Goal: Task Accomplishment & Management: Manage account settings

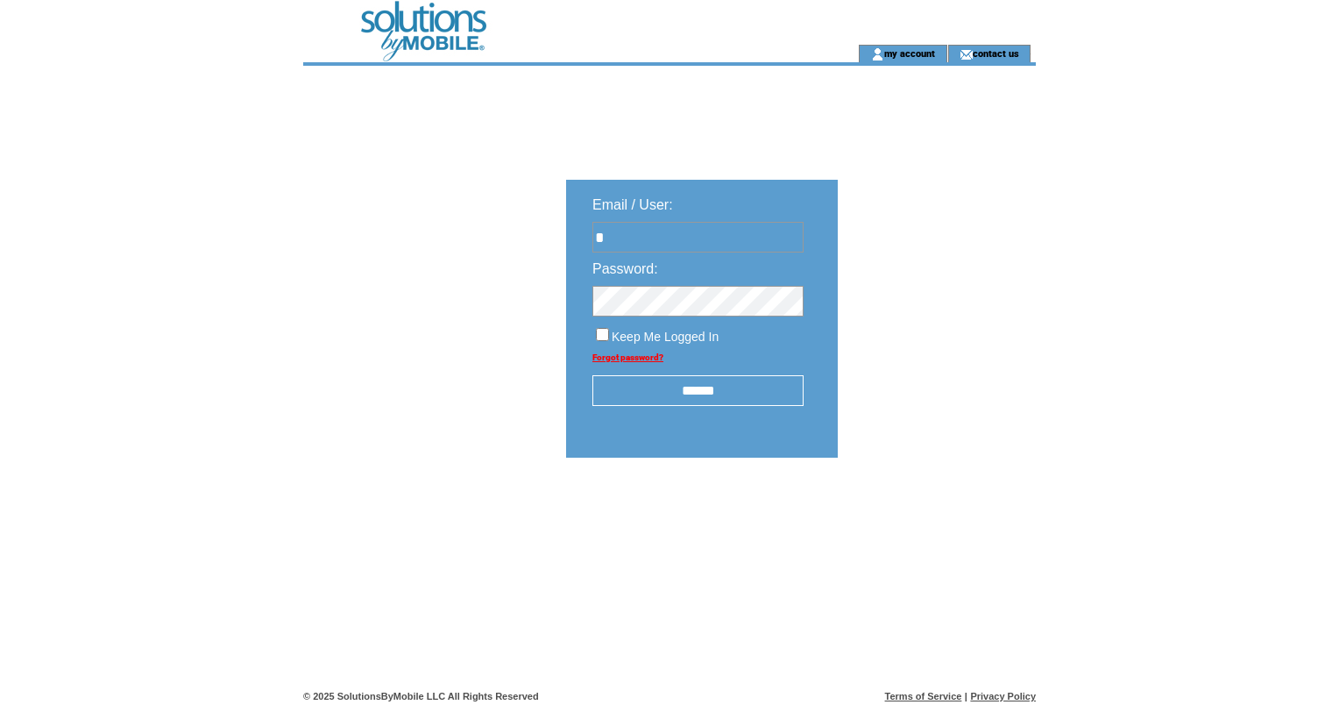
type input "**********"
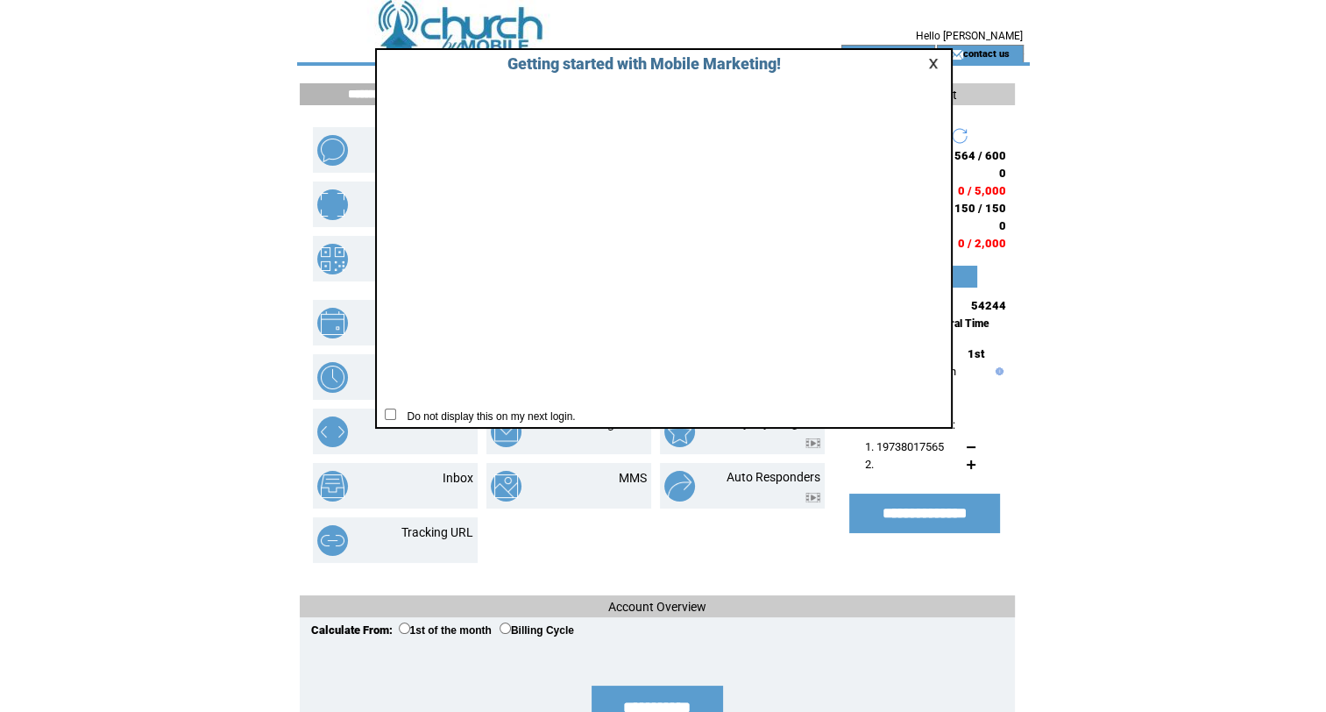
click at [928, 60] on link at bounding box center [936, 63] width 16 height 11
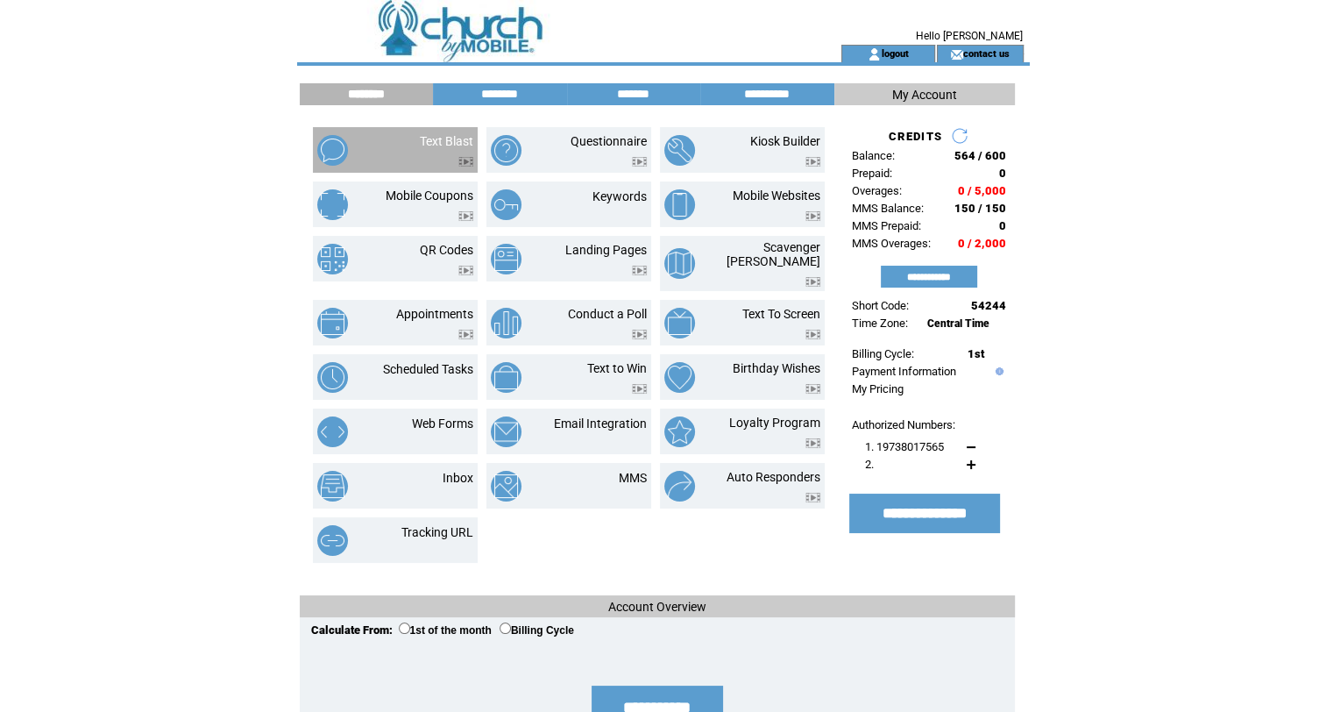
click at [379, 158] on td "Text Blast" at bounding box center [426, 150] width 95 height 32
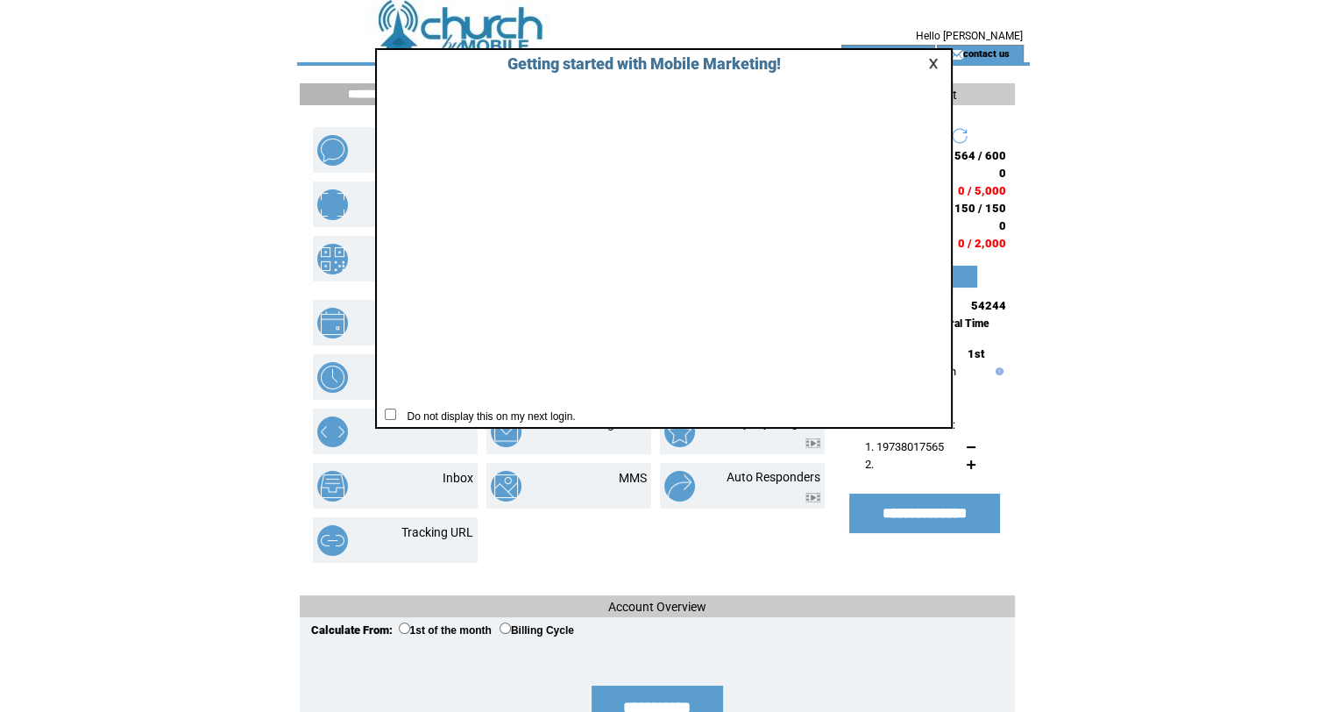
click at [932, 60] on link at bounding box center [936, 63] width 16 height 11
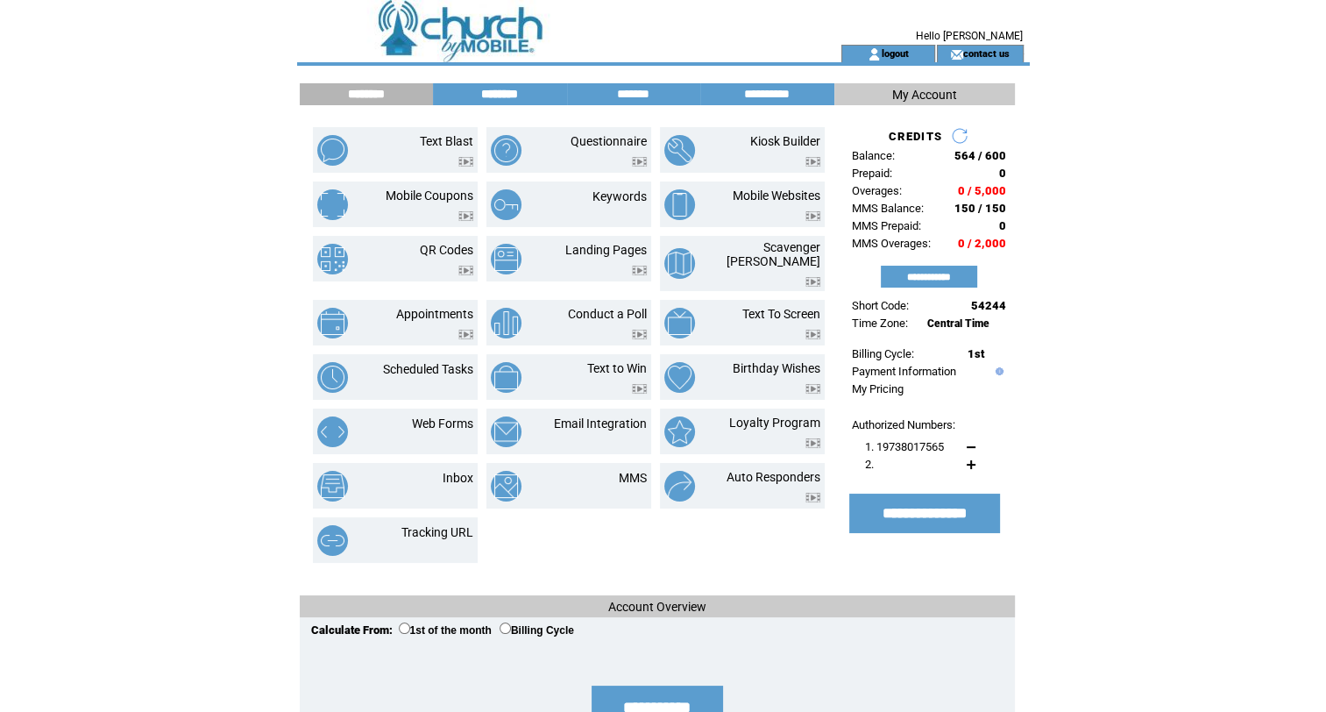
click at [510, 91] on input "********" at bounding box center [499, 94] width 131 height 15
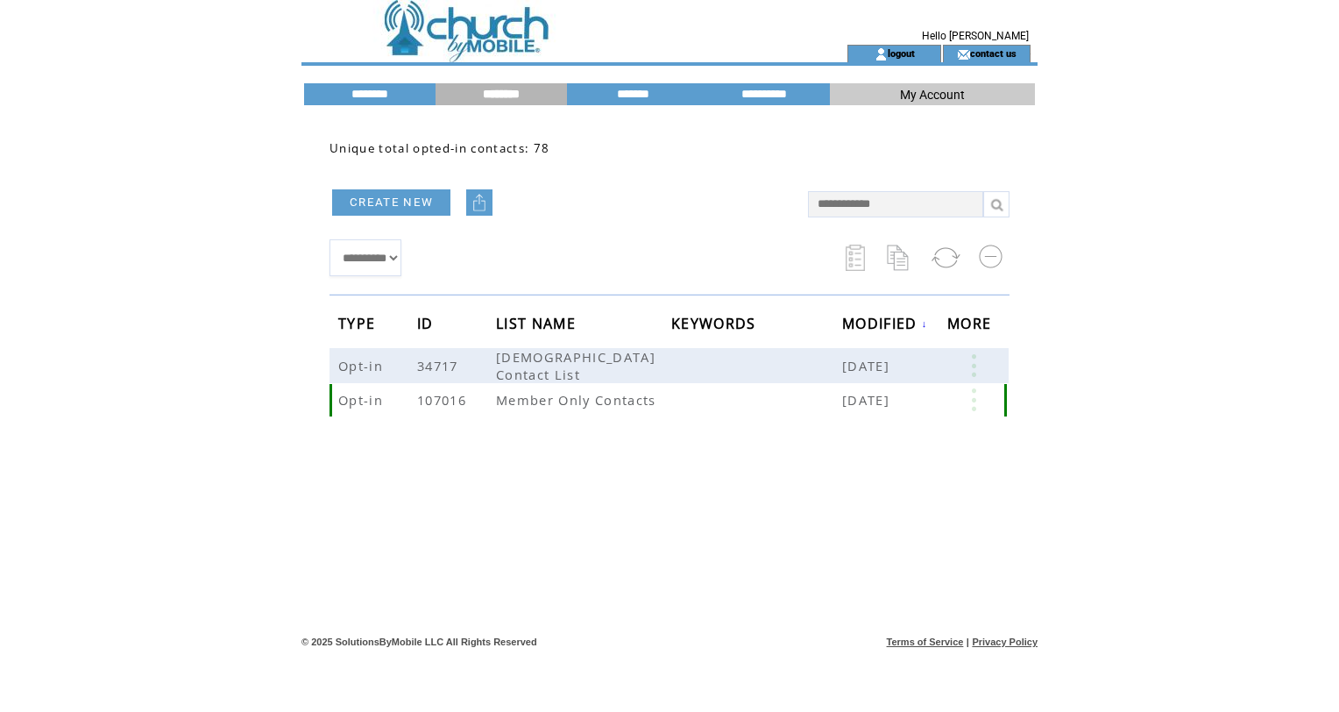
click at [975, 397] on link at bounding box center [973, 399] width 53 height 23
click at [865, 451] on link "18" at bounding box center [908, 451] width 88 height 26
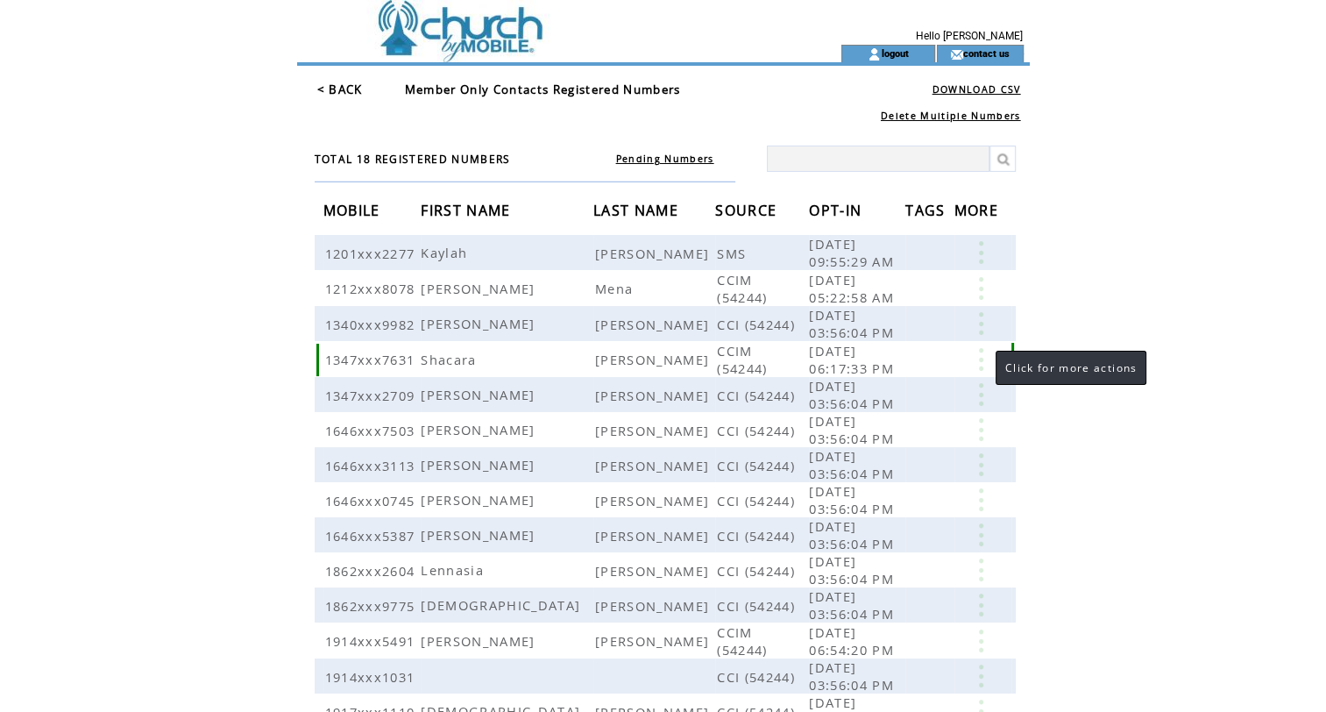
click at [983, 354] on link at bounding box center [980, 359] width 53 height 23
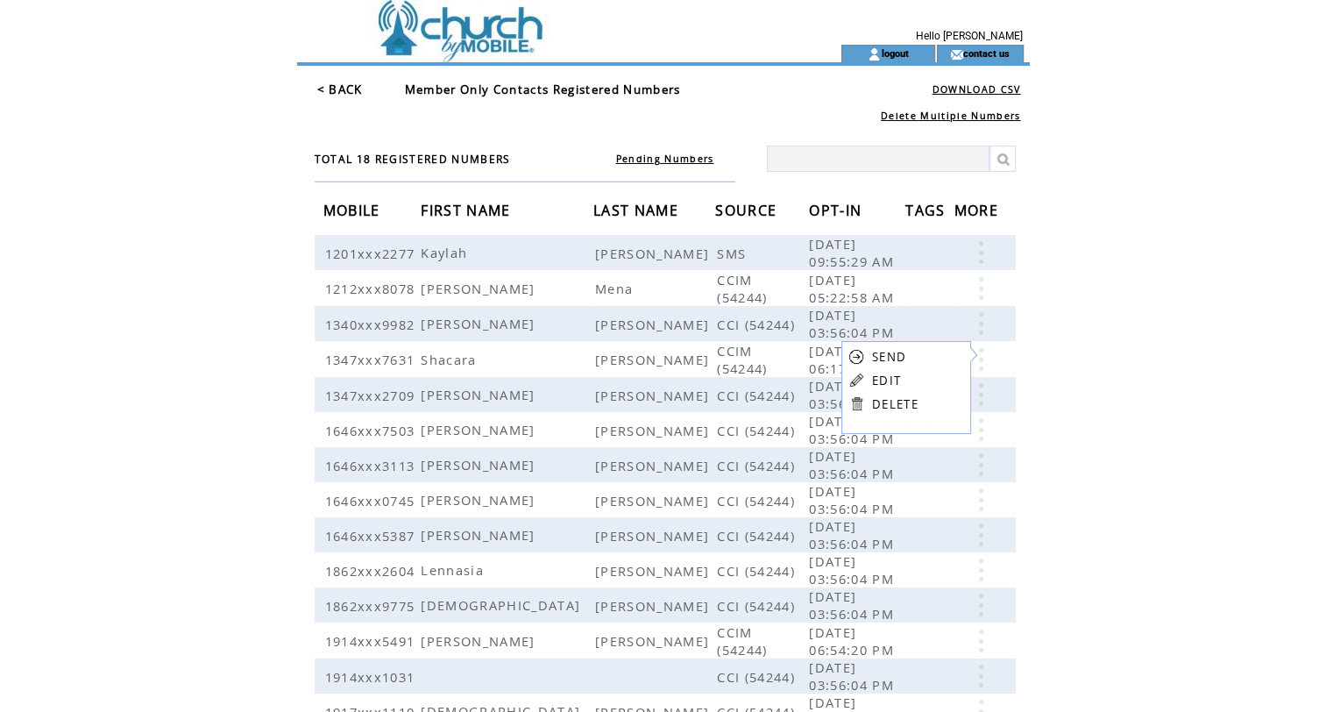
click at [898, 400] on link "DELETE" at bounding box center [895, 404] width 46 height 16
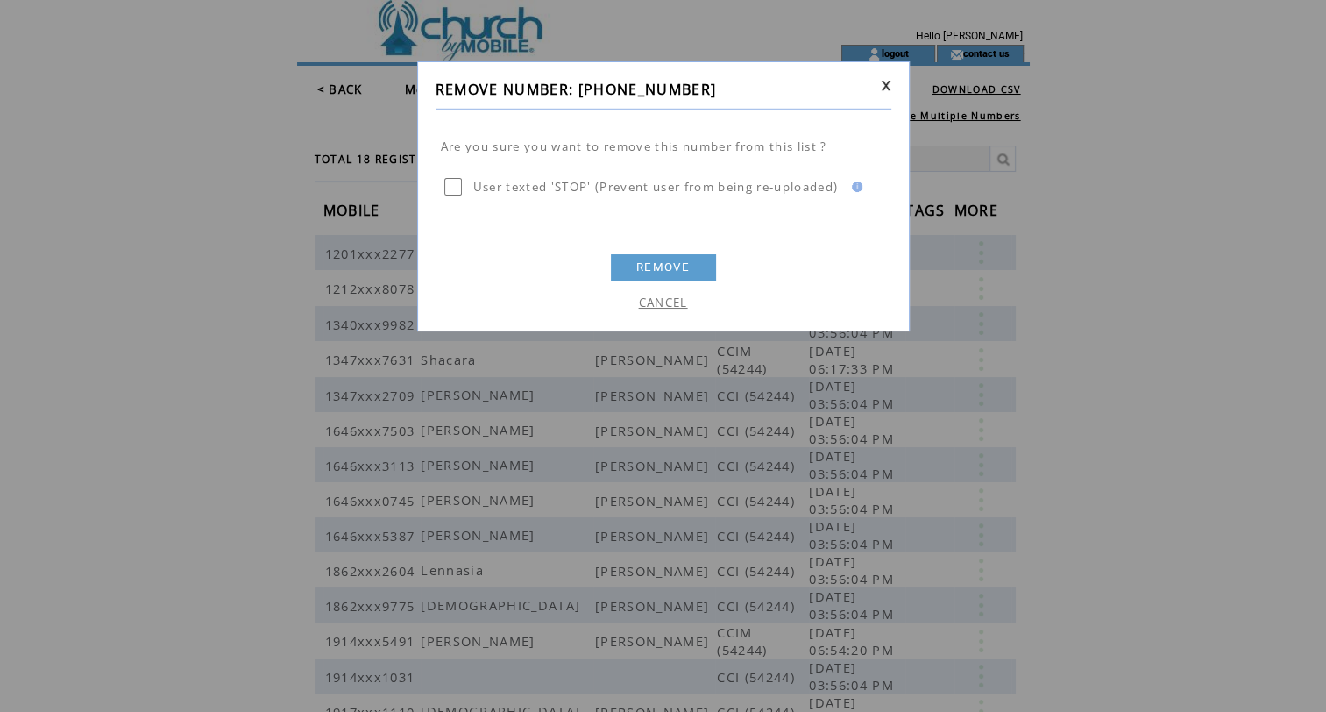
click at [655, 260] on link "REMOVE" at bounding box center [663, 267] width 105 height 26
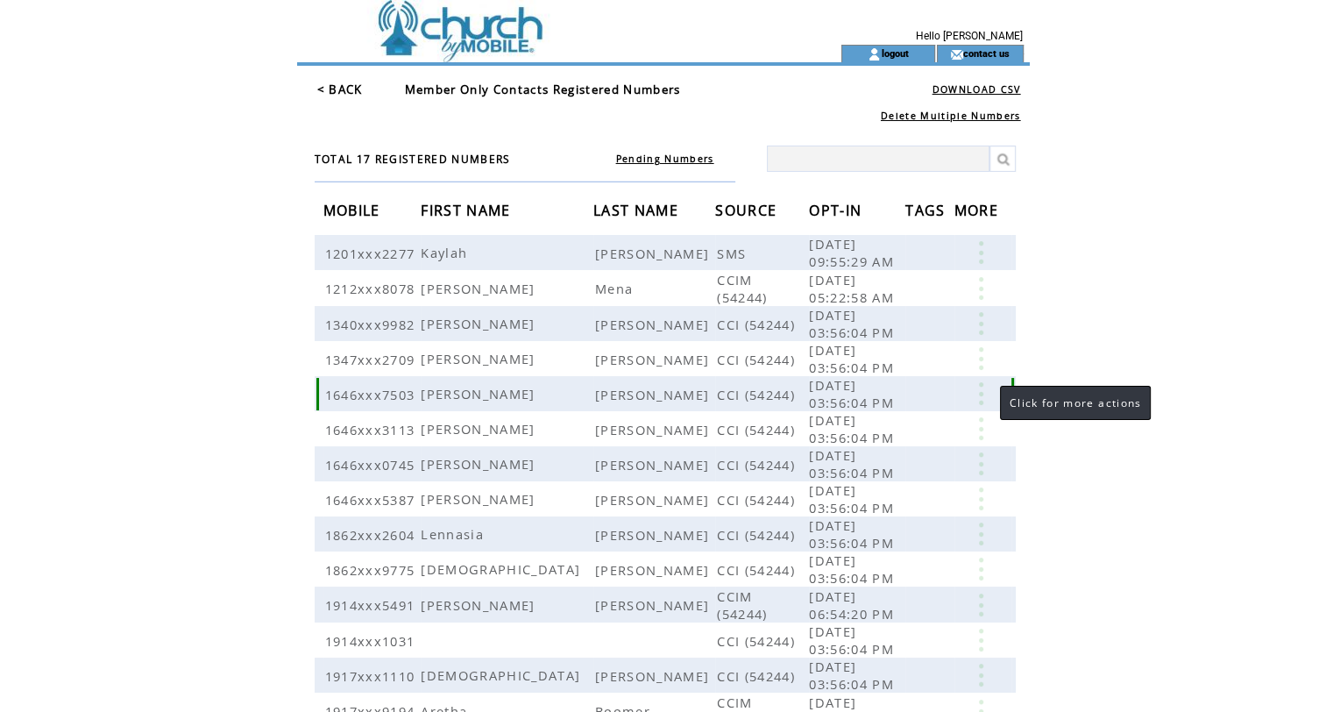
click at [979, 389] on link at bounding box center [980, 393] width 53 height 23
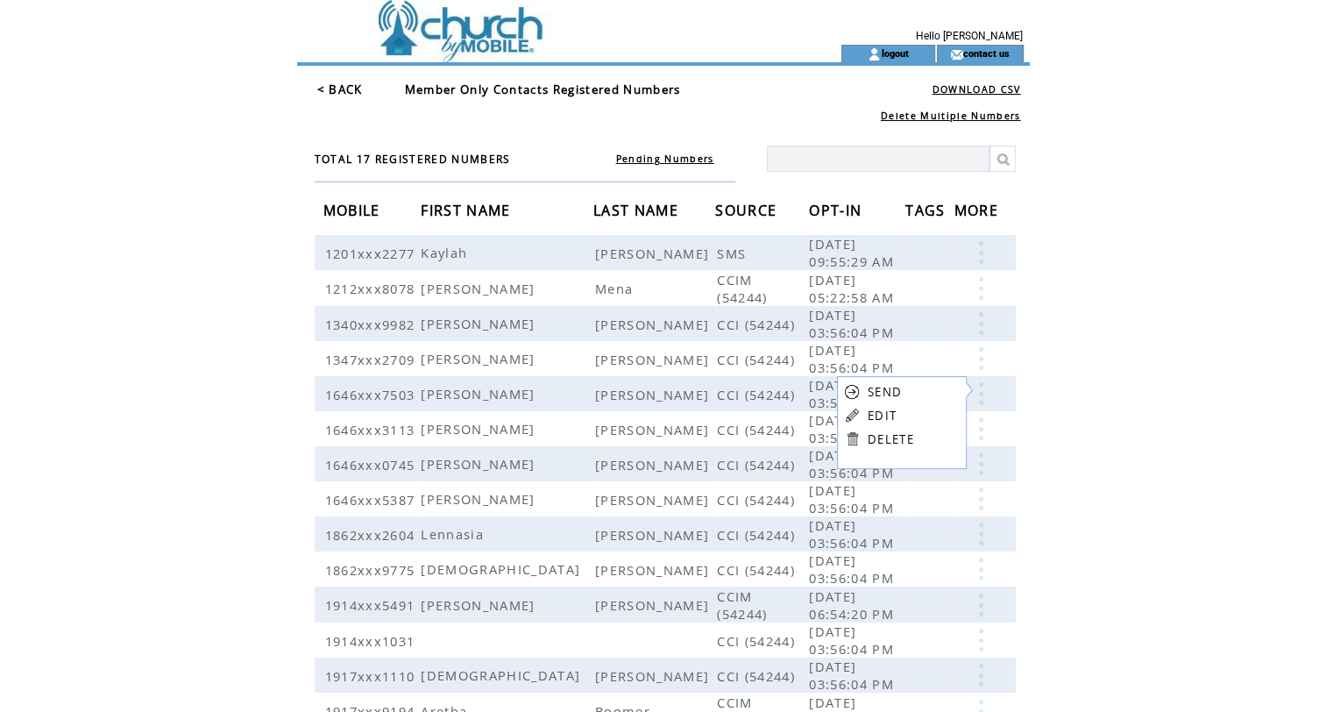
click at [894, 438] on link "DELETE" at bounding box center [891, 439] width 46 height 16
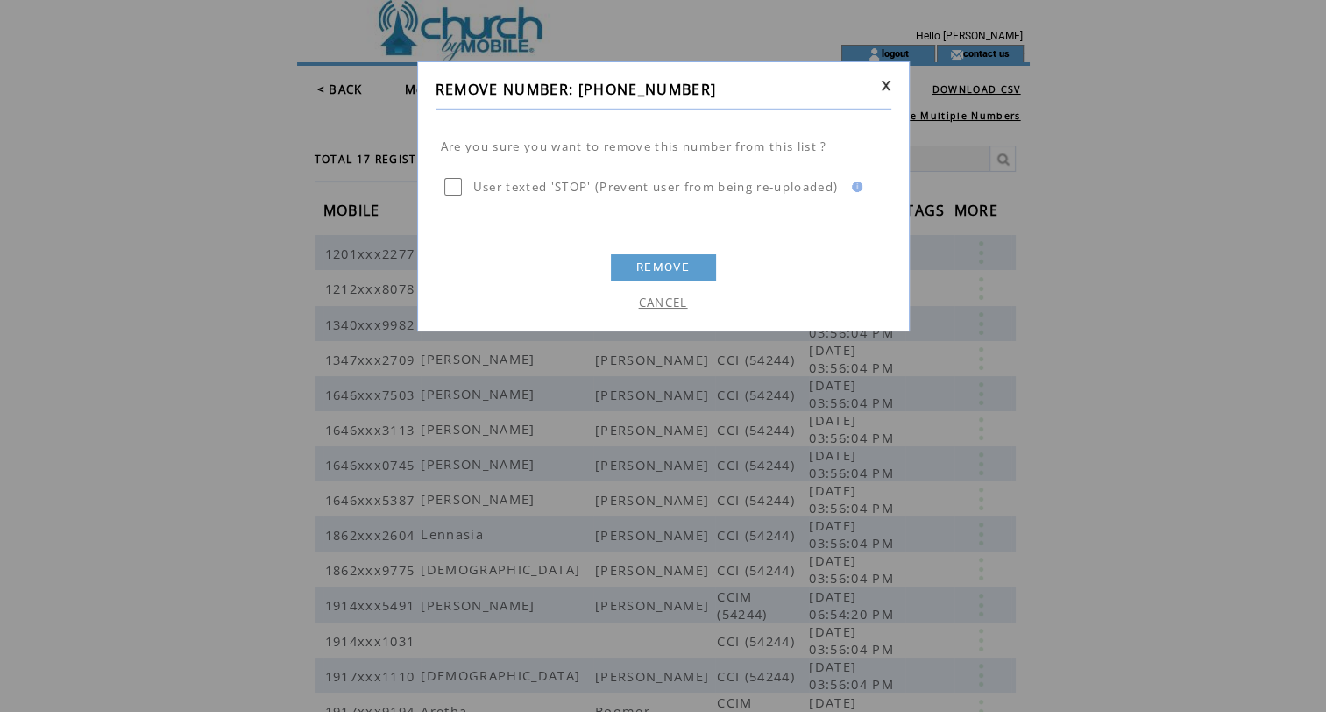
click at [673, 264] on link "REMOVE" at bounding box center [663, 267] width 105 height 26
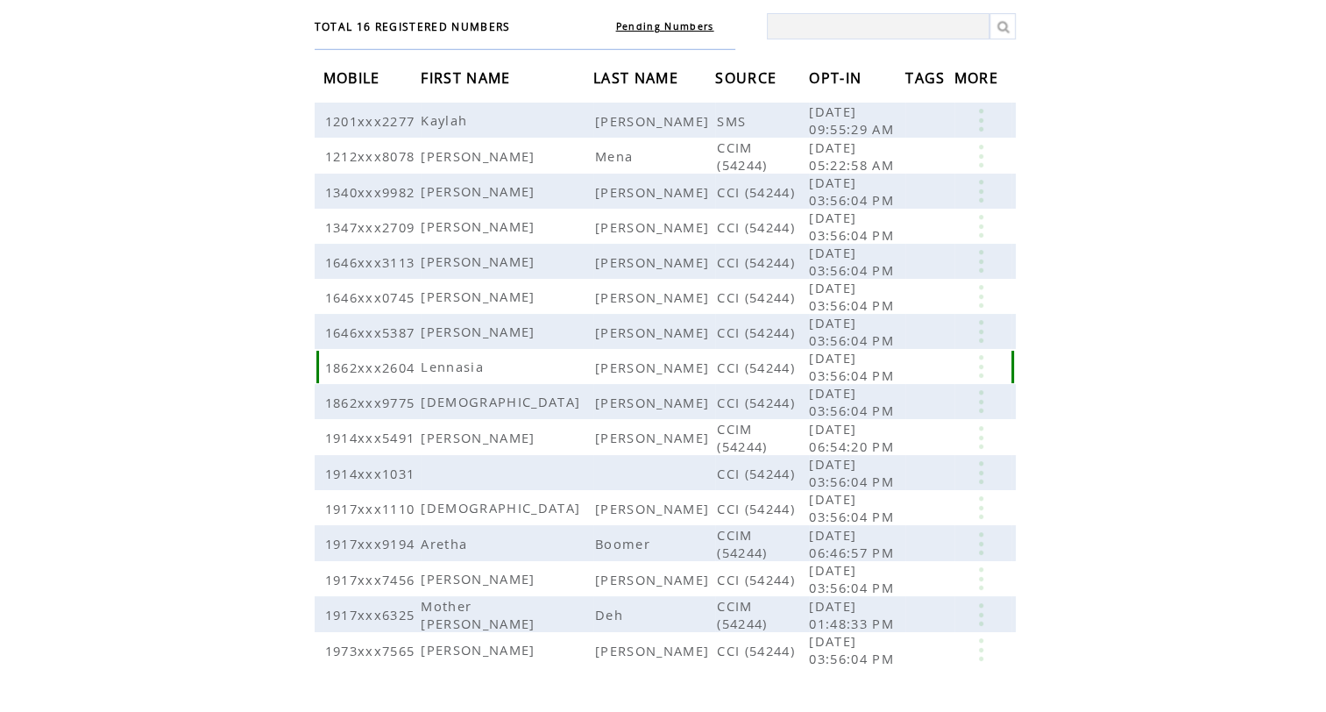
scroll to position [175, 0]
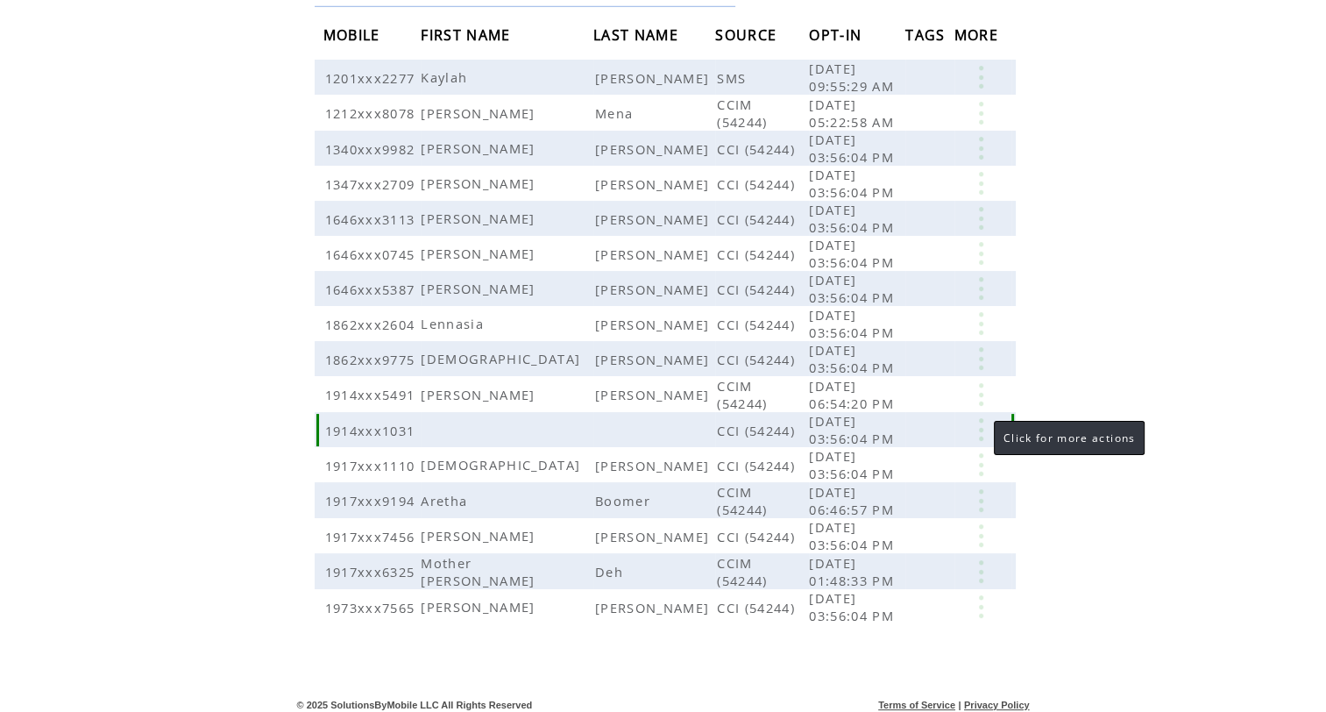
click at [981, 425] on link at bounding box center [980, 429] width 53 height 23
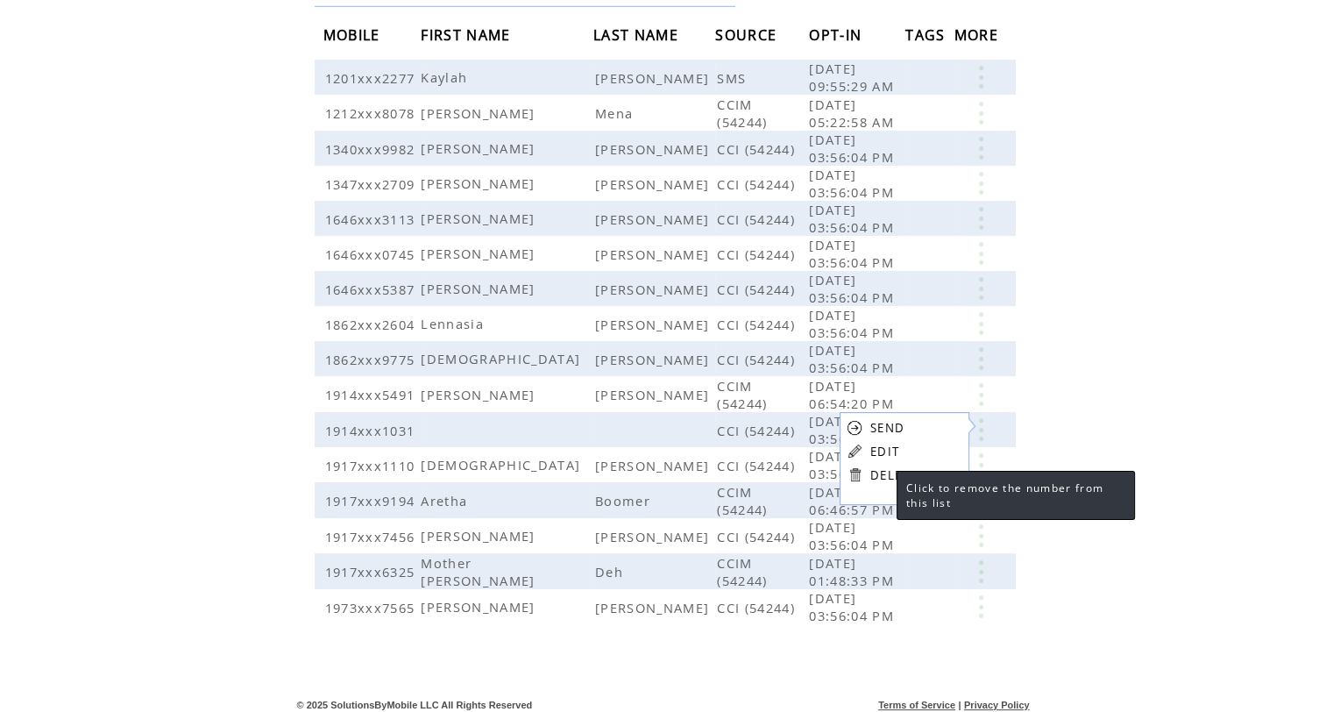
click at [884, 475] on link "DELETE" at bounding box center [893, 475] width 46 height 16
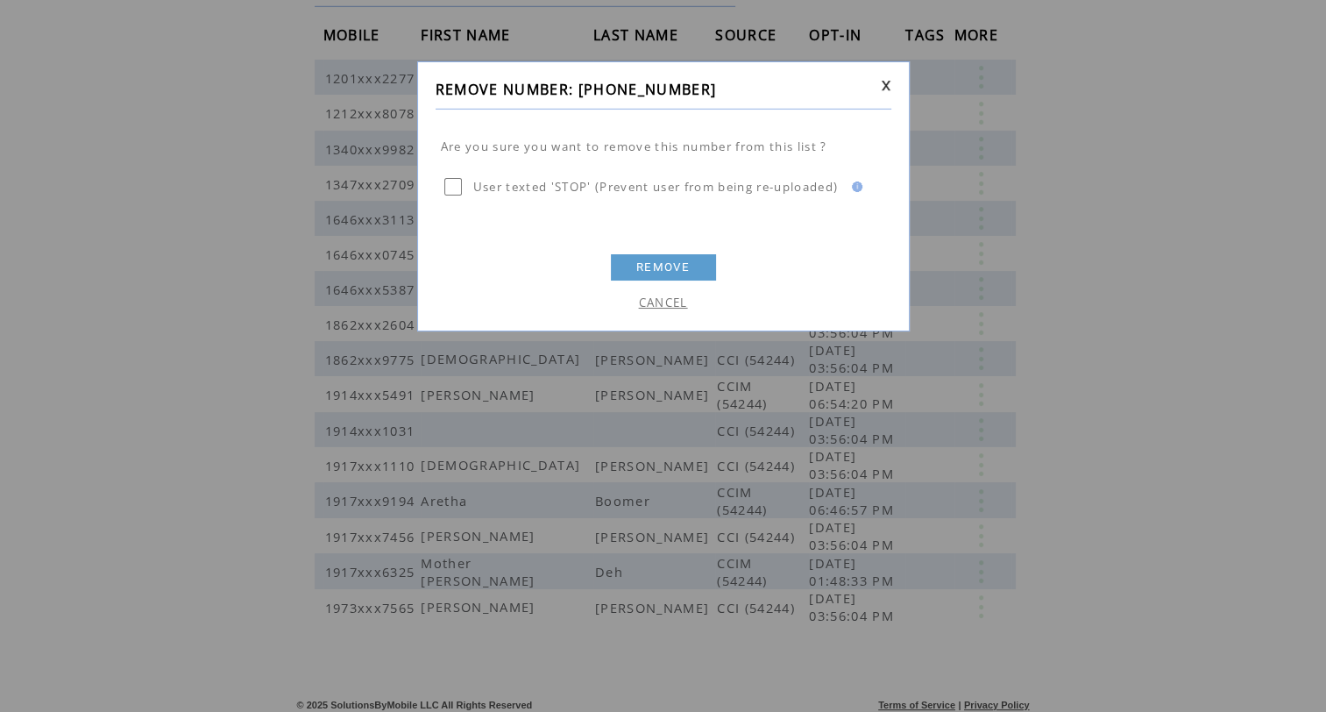
click at [862, 186] on img at bounding box center [855, 186] width 16 height 11
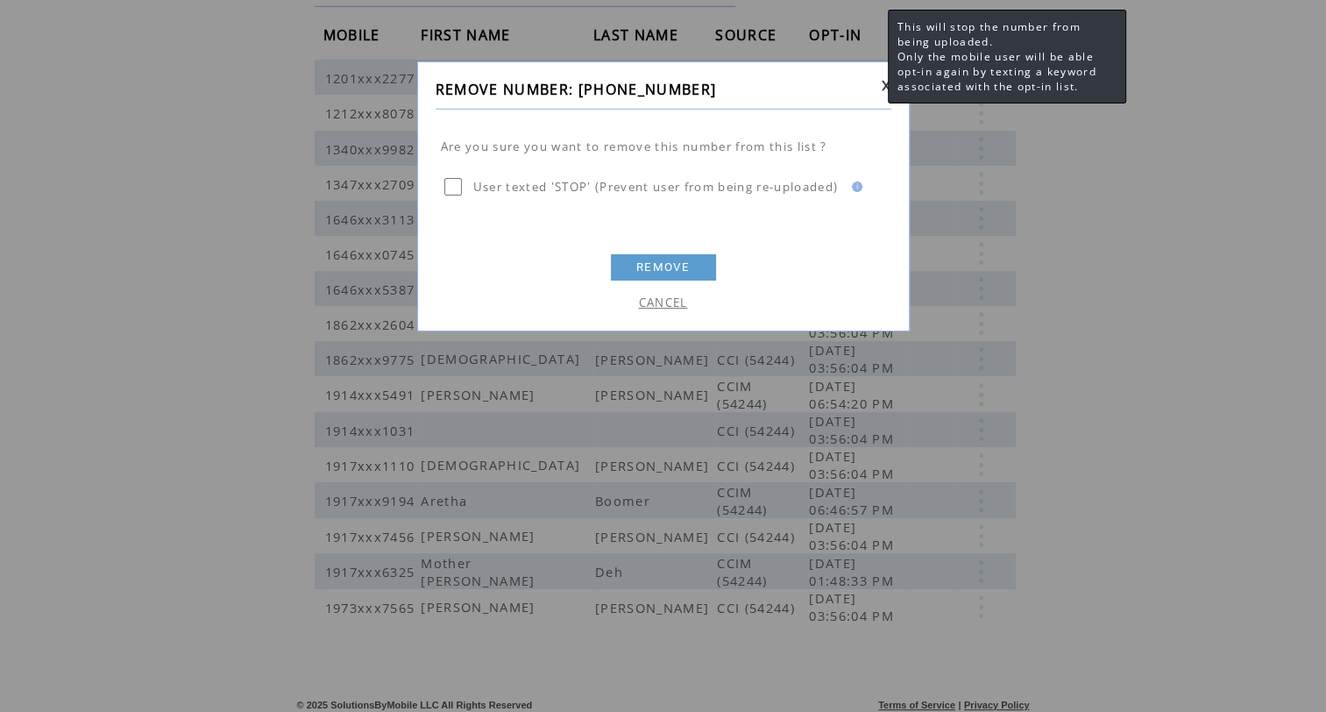
click at [859, 215] on div at bounding box center [664, 227] width 456 height 31
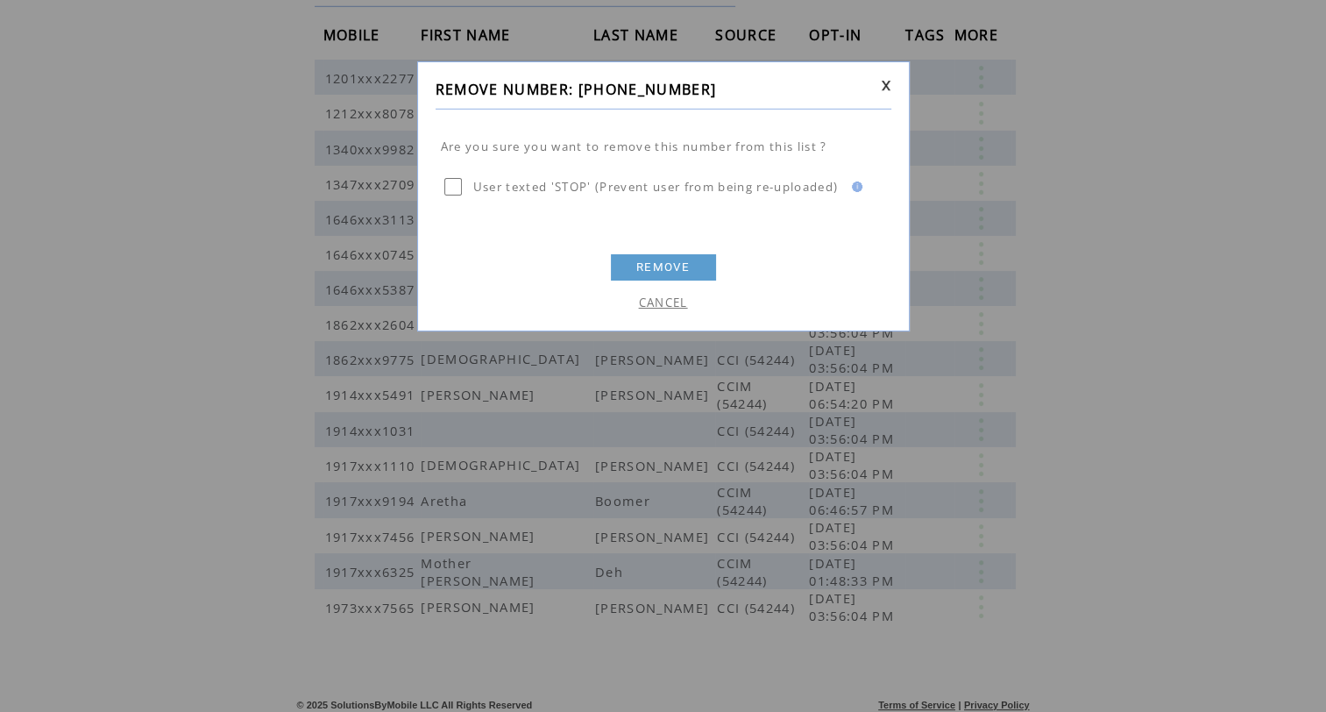
click at [662, 263] on link "REMOVE" at bounding box center [663, 267] width 105 height 26
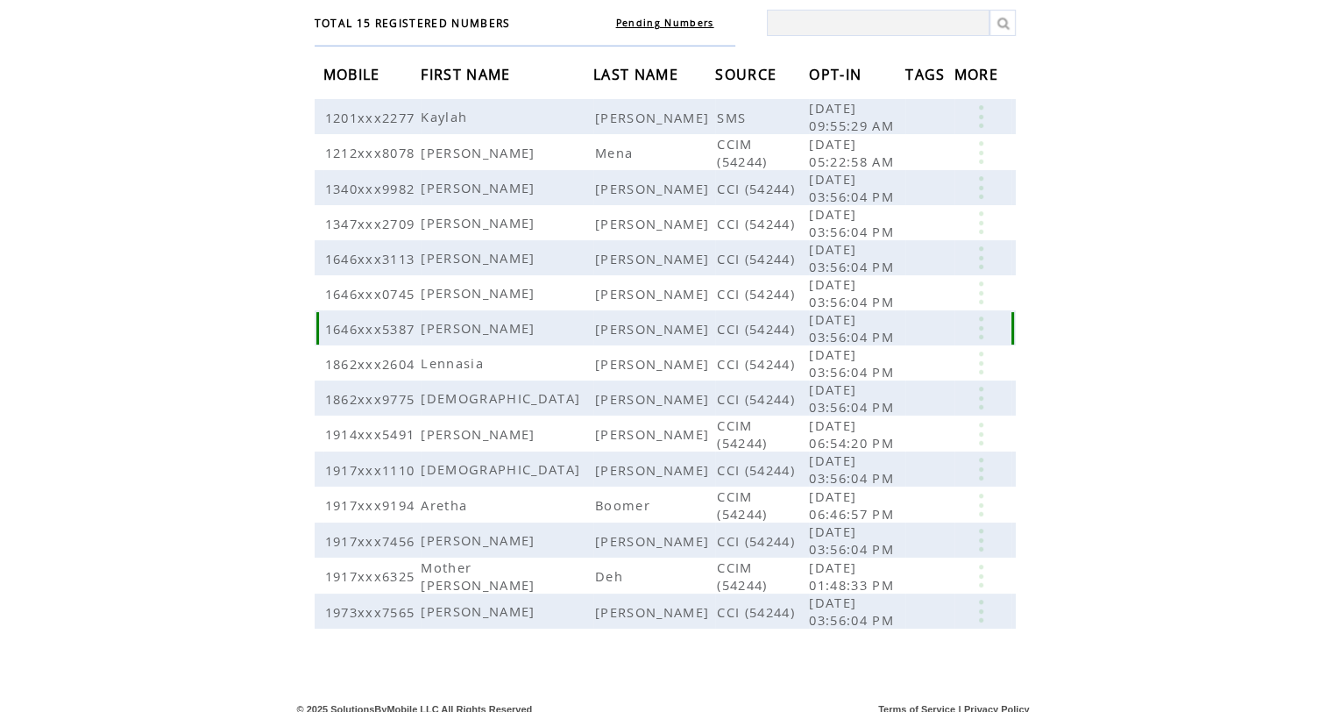
scroll to position [144, 0]
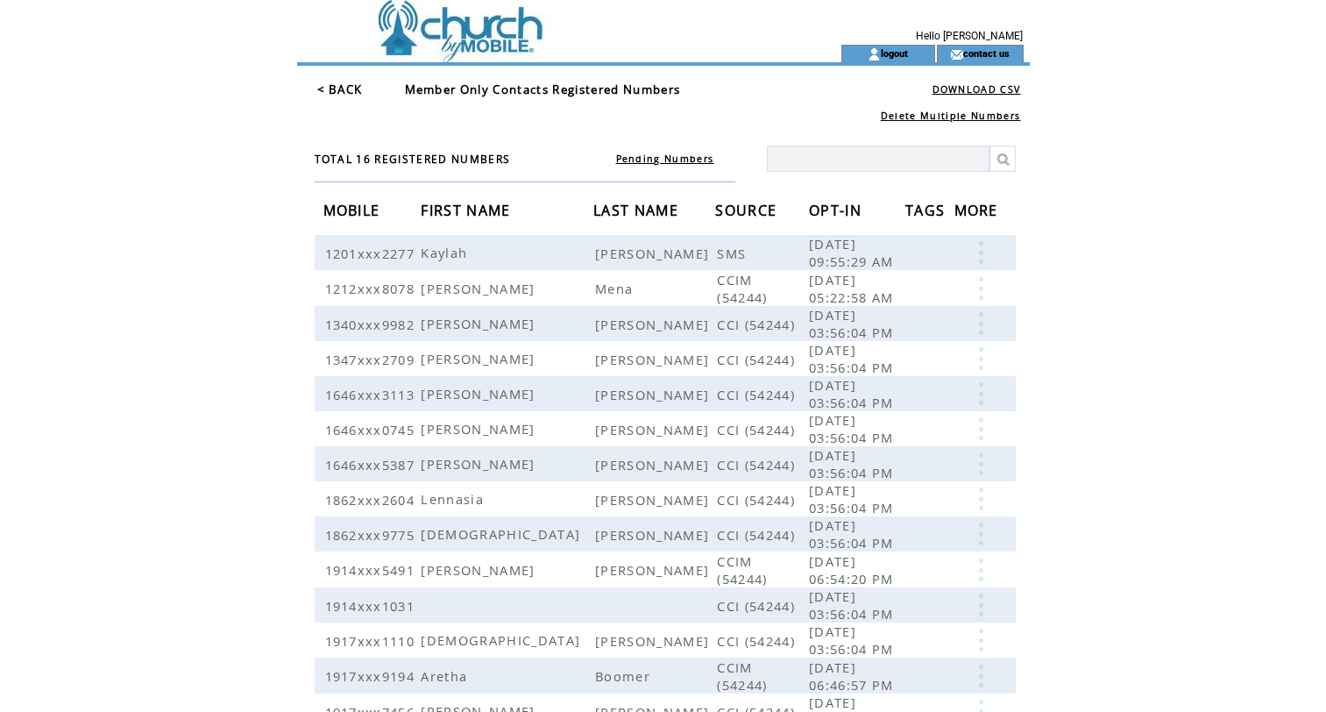
scroll to position [175, 0]
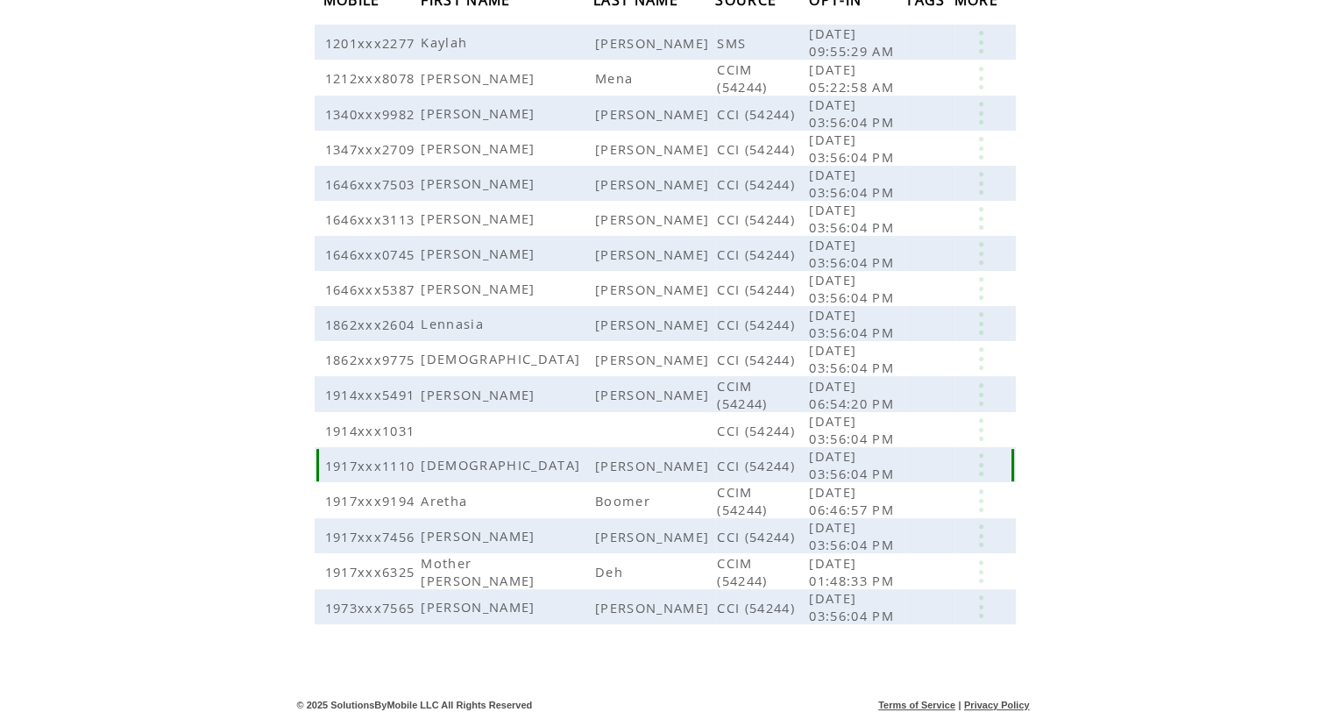
scroll to position [214, 0]
